Goal: Task Accomplishment & Management: Book appointment/travel/reservation

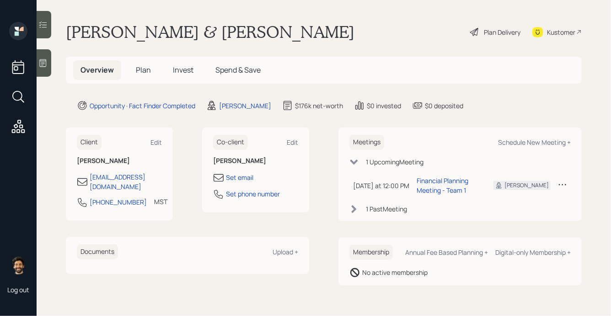
click at [147, 66] on span "Plan" at bounding box center [143, 70] width 15 height 10
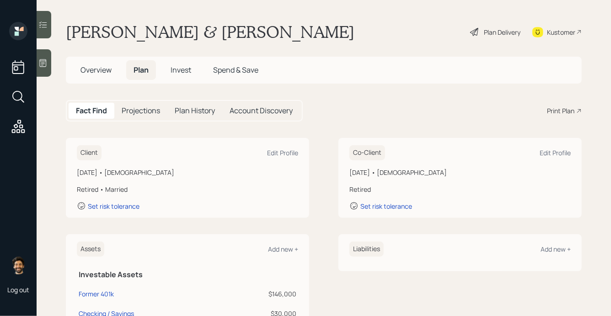
click at [193, 35] on h1 "[PERSON_NAME] & [PERSON_NAME]" at bounding box center [210, 32] width 289 height 20
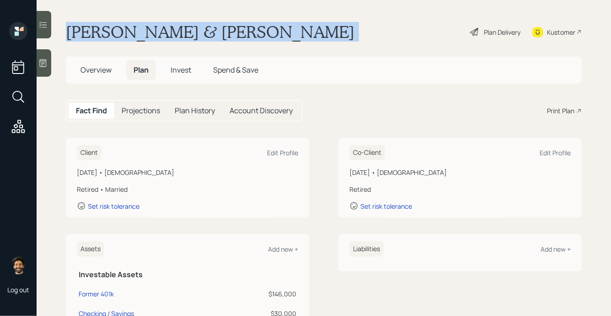
click at [193, 35] on h1 "[PERSON_NAME] & [PERSON_NAME]" at bounding box center [210, 32] width 289 height 20
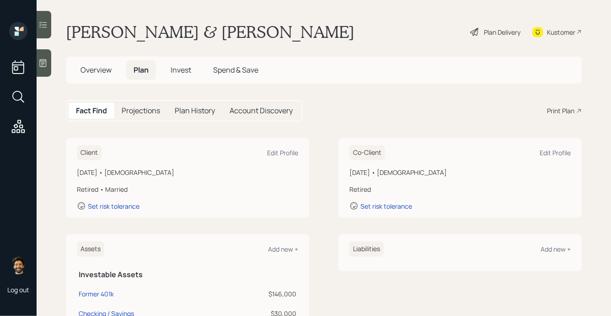
click at [473, 106] on div "Fact Find Projections Plan History Account Discovery Print Plan" at bounding box center [324, 110] width 516 height 21
click at [43, 63] on icon at bounding box center [42, 63] width 9 height 9
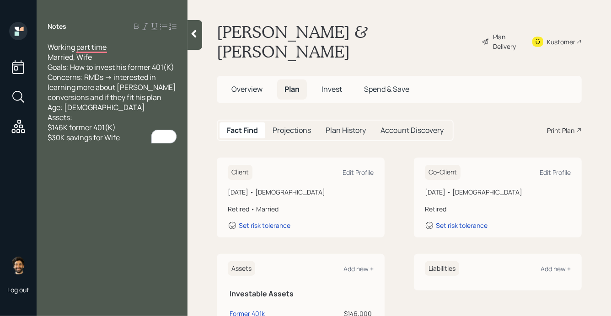
click at [192, 35] on icon at bounding box center [193, 33] width 9 height 9
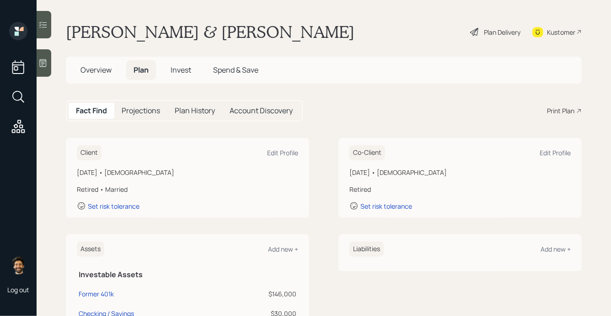
click at [94, 74] on span "Overview" at bounding box center [95, 70] width 31 height 10
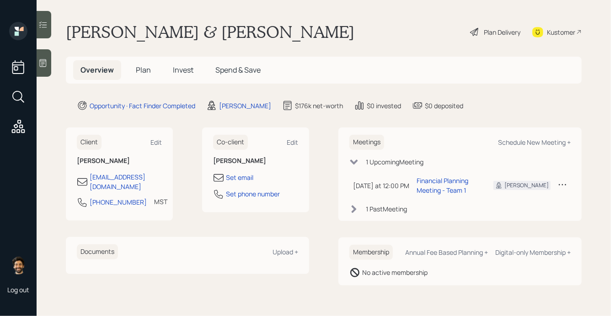
click at [142, 71] on span "Plan" at bounding box center [143, 70] width 15 height 10
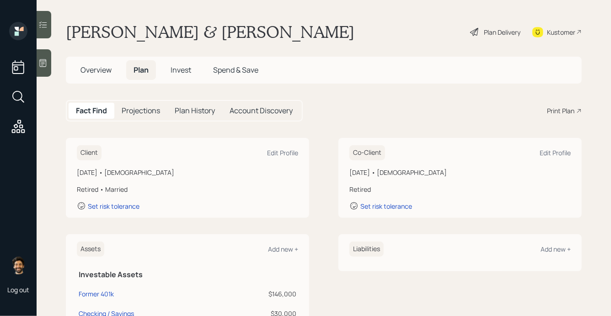
click at [98, 68] on span "Overview" at bounding box center [95, 70] width 31 height 10
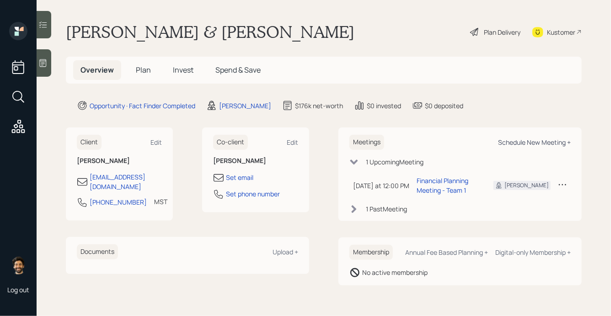
click at [520, 146] on div "Schedule New Meeting +" at bounding box center [534, 142] width 73 height 9
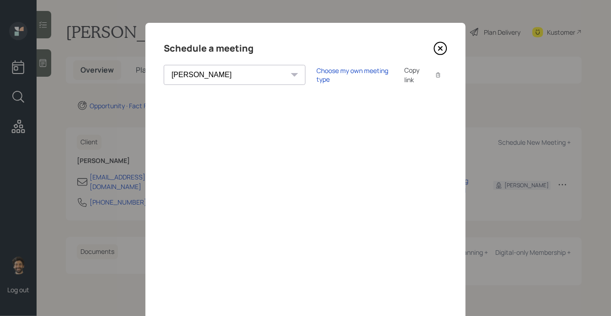
click at [224, 79] on select "[PERSON_NAME] [PERSON_NAME] [PERSON_NAME] [PERSON_NAME] [PERSON_NAME] [PERSON_N…" at bounding box center [235, 75] width 142 height 20
select select "round-[PERSON_NAME]"
click at [164, 65] on select "[PERSON_NAME] [PERSON_NAME] [PERSON_NAME] [PERSON_NAME] [PERSON_NAME] [PERSON_N…" at bounding box center [235, 75] width 142 height 20
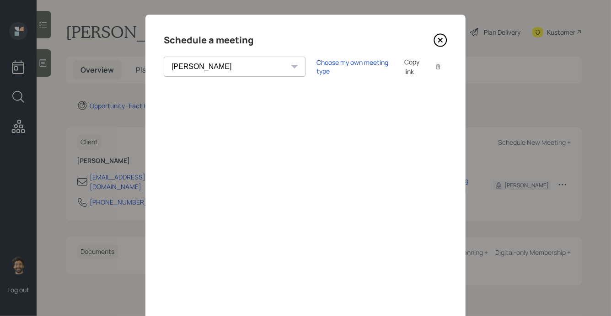
scroll to position [14, 0]
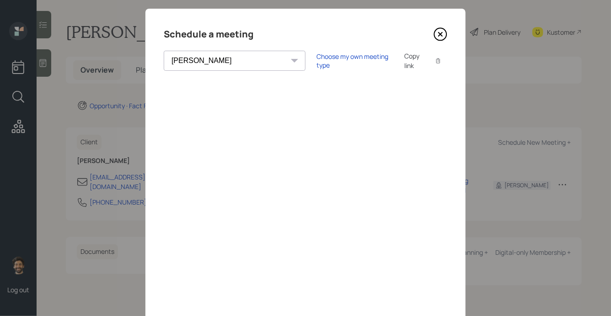
click at [442, 35] on icon at bounding box center [441, 34] width 4 height 4
